Goal: Information Seeking & Learning: Understand process/instructions

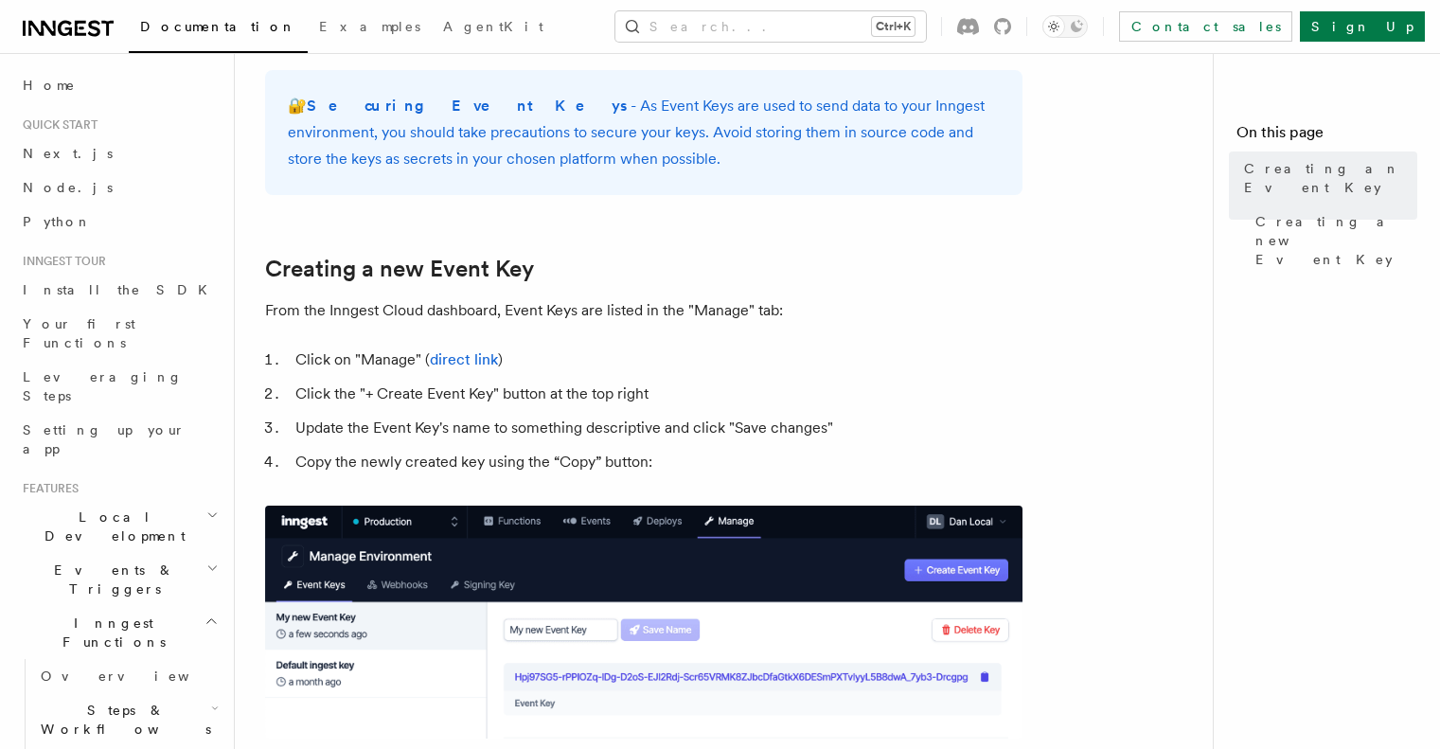
scroll to position [864, 0]
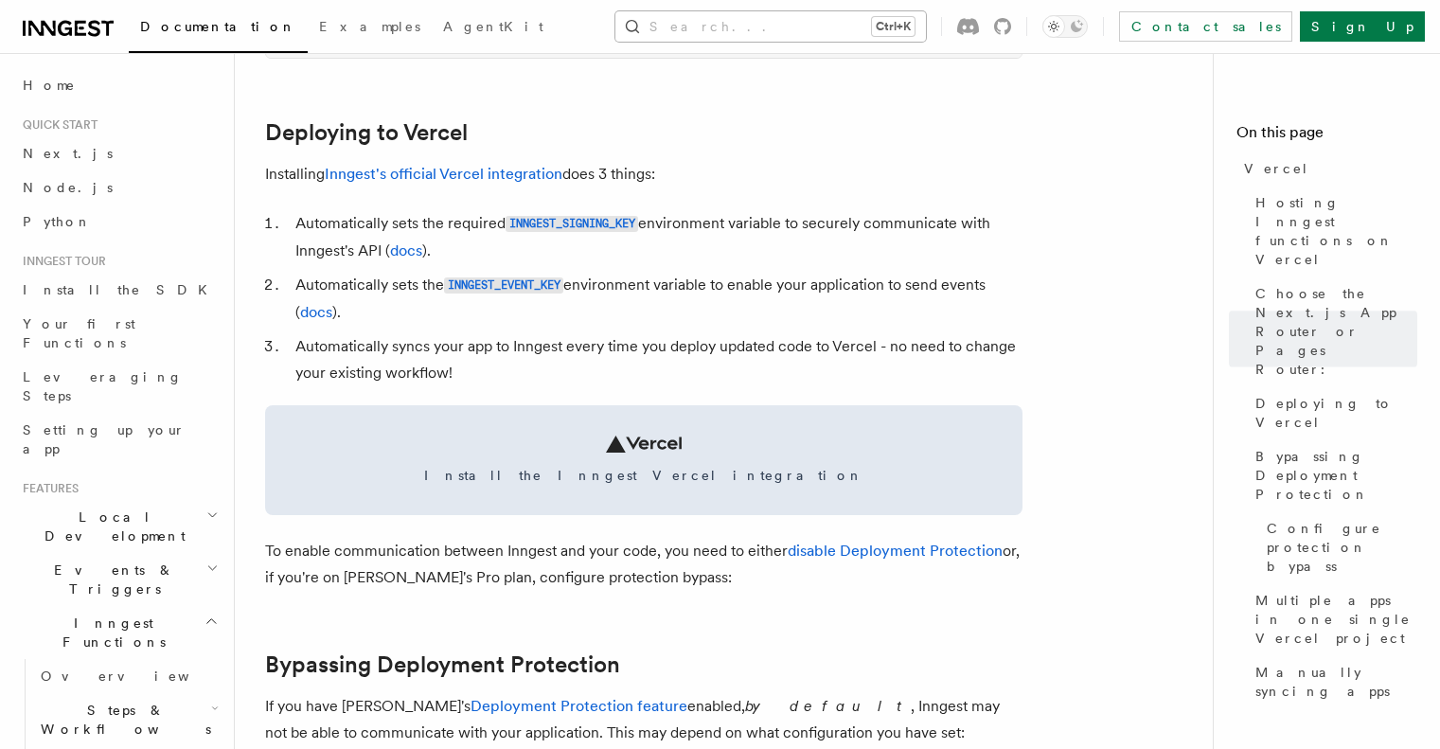
scroll to position [736, 0]
